Goal: Ask a question

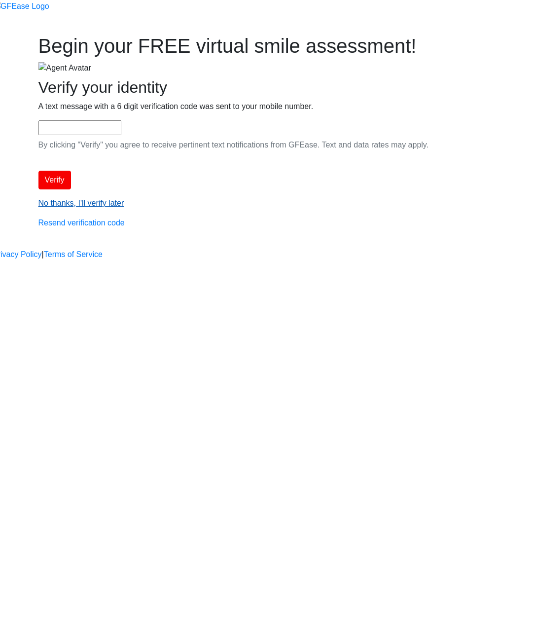
click at [124, 207] on link "No thanks, I'll verify later" at bounding box center [81, 203] width 86 height 8
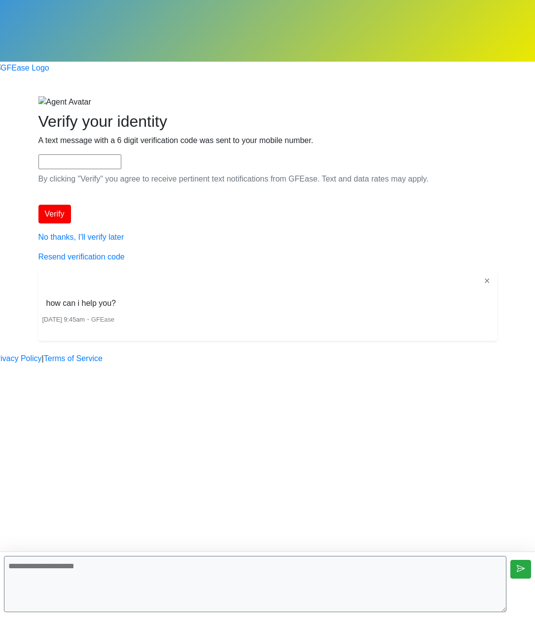
click at [234, 573] on textarea at bounding box center [255, 584] width 502 height 56
type textarea "**"
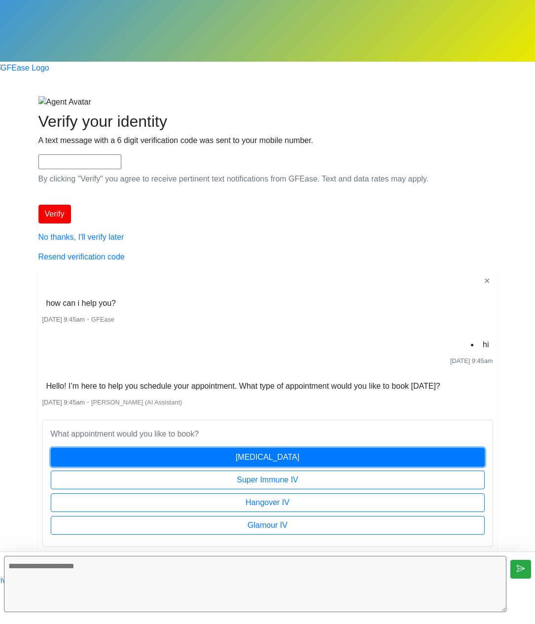
click at [343, 448] on button "[MEDICAL_DATA]" at bounding box center [268, 457] width 434 height 19
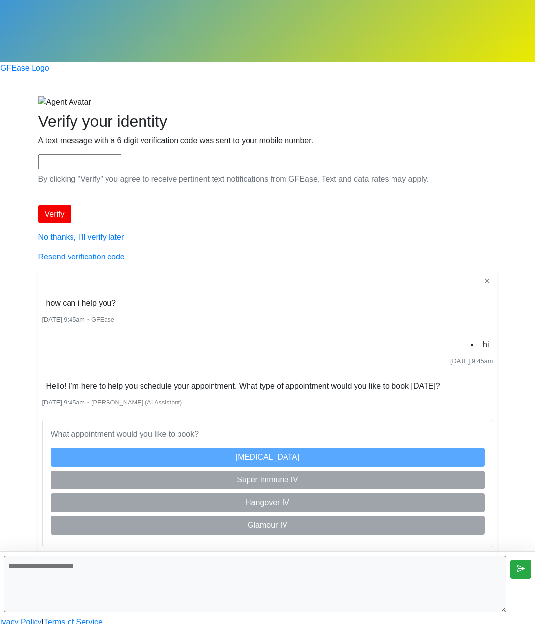
click at [410, 571] on textarea at bounding box center [255, 584] width 502 height 56
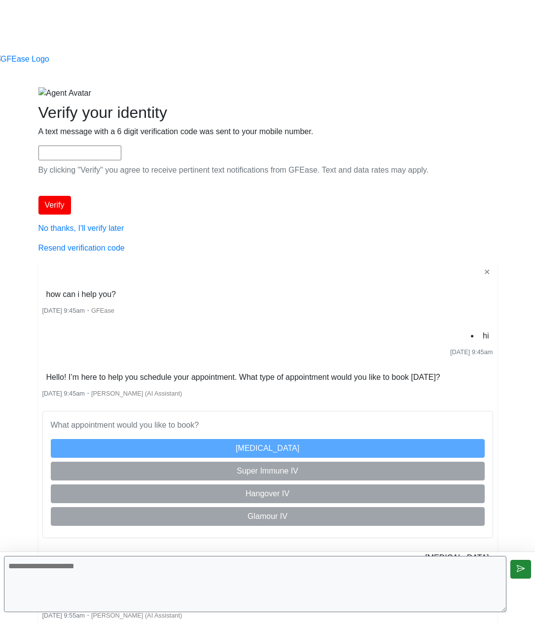
scroll to position [62, 0]
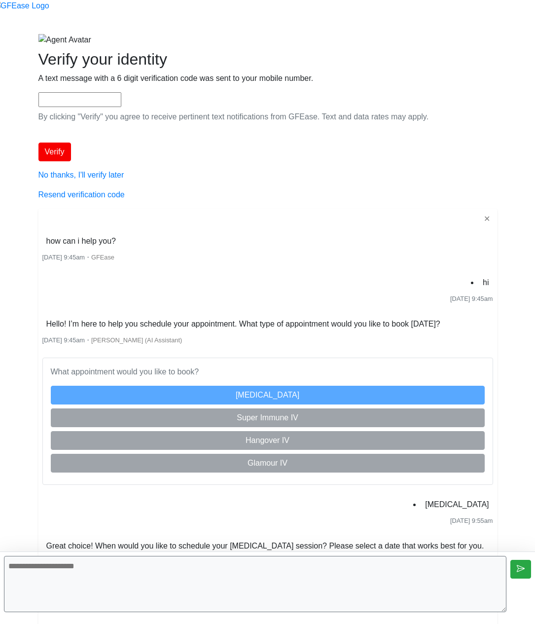
click at [445, 472] on body "Begin your FREE virtual smile assessment! Where should we email your consultati…" at bounding box center [267, 303] width 535 height 730
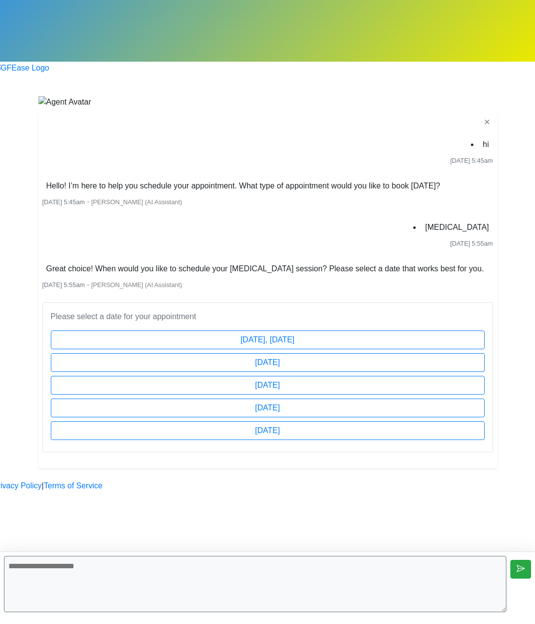
click at [86, 438] on body "Begin your FREE virtual smile assessment! ✕ hi [DATE] 5:45am Hello! I’m here to…" at bounding box center [267, 245] width 535 height 491
